Goal: Task Accomplishment & Management: Use online tool/utility

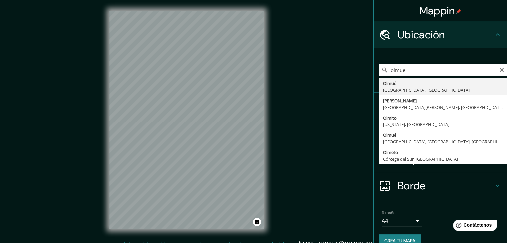
type input "Olmué, Región de Valparaíso, Chile"
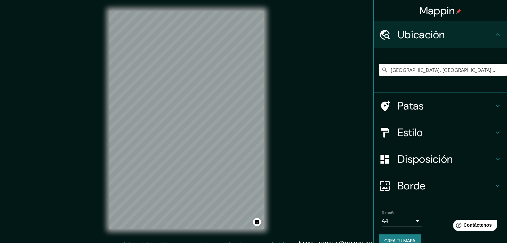
click at [400, 129] on font "Estilo" at bounding box center [410, 133] width 25 height 14
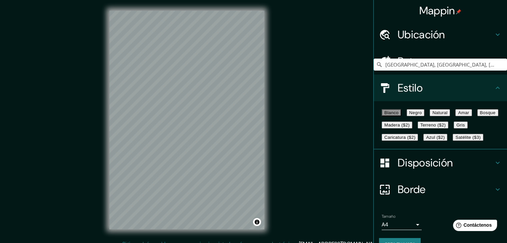
click at [448, 115] on font "Natural" at bounding box center [440, 112] width 15 height 5
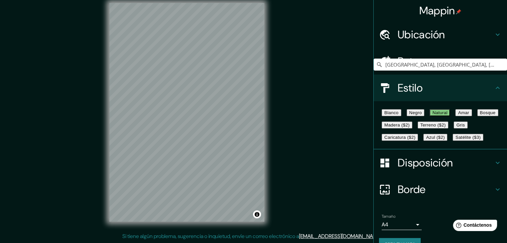
click at [400, 170] on font "Disposición" at bounding box center [425, 163] width 55 height 14
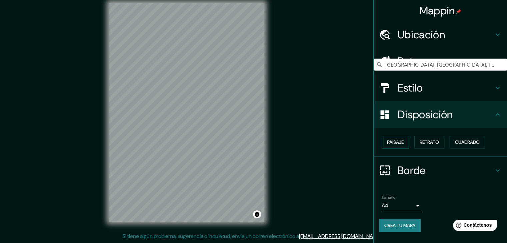
click at [394, 142] on font "Paisaje" at bounding box center [395, 142] width 17 height 6
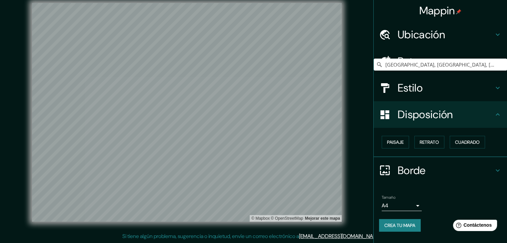
click at [405, 224] on font "Crea tu mapa" at bounding box center [400, 226] width 31 height 6
click at [405, 223] on div "Crea tu mapa" at bounding box center [440, 225] width 123 height 13
click at [447, 198] on div "Tamaño A4 single" at bounding box center [440, 203] width 123 height 21
click at [402, 223] on font "Crea tu mapa" at bounding box center [400, 226] width 31 height 6
